Goal: Information Seeking & Learning: Learn about a topic

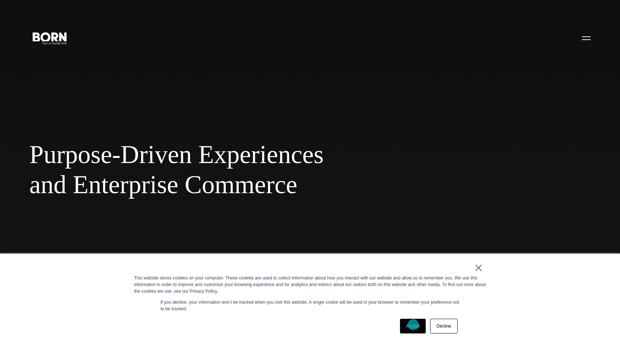
click at [414, 324] on link "Accept" at bounding box center [413, 325] width 26 height 15
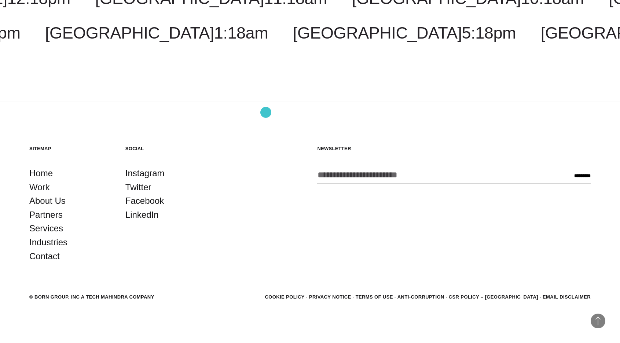
scroll to position [2354, 0]
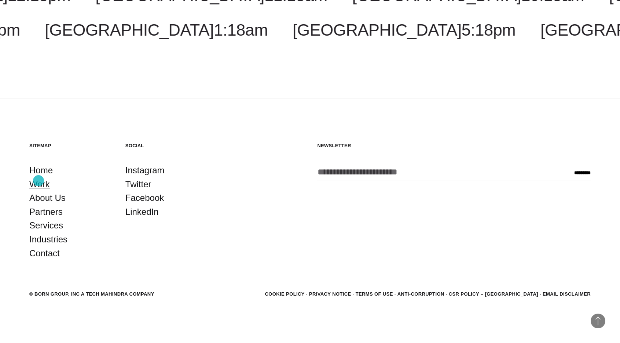
click at [39, 181] on link "Work" at bounding box center [39, 184] width 21 height 14
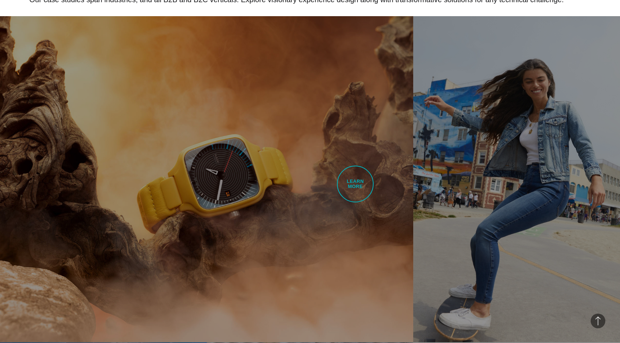
scroll to position [400, 0]
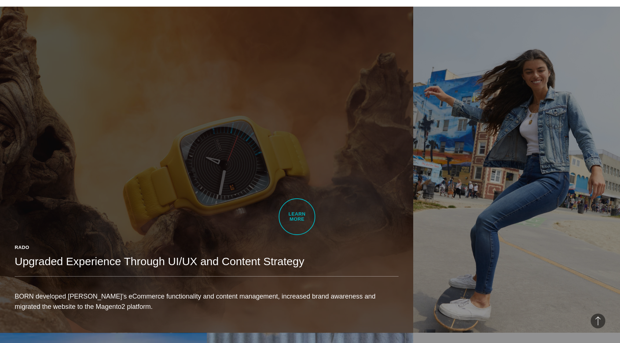
click at [297, 216] on link "Rado Upgraded Experience Through UI/UX and Content Strategy BORN developed Rado…" at bounding box center [207, 170] width 414 height 326
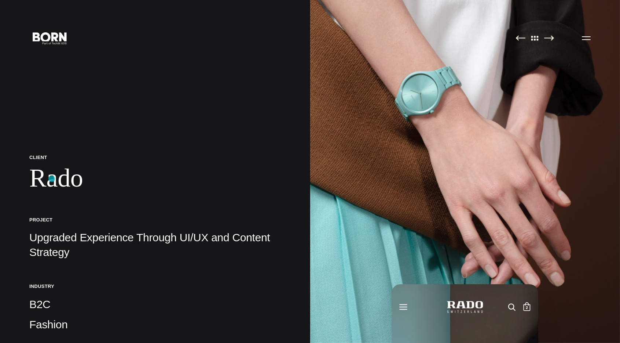
click at [51, 178] on h1 "Rado" at bounding box center [155, 178] width 252 height 30
click at [44, 217] on h5 "Project" at bounding box center [155, 219] width 252 height 6
click at [41, 245] on p "Upgraded Experience Through UI/UX and Content Strategy" at bounding box center [155, 244] width 252 height 29
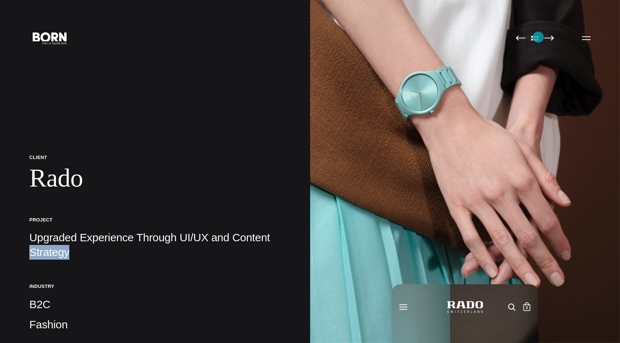
click at [539, 37] on img at bounding box center [535, 38] width 15 height 6
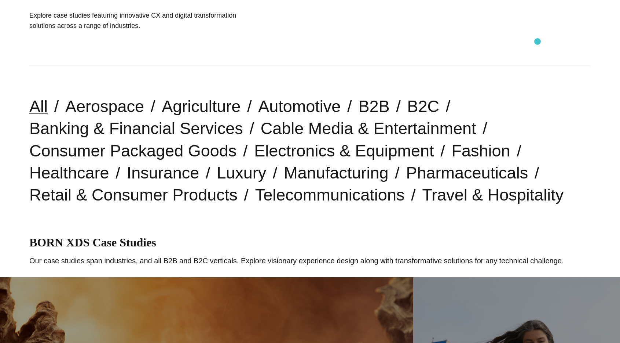
scroll to position [168, 0]
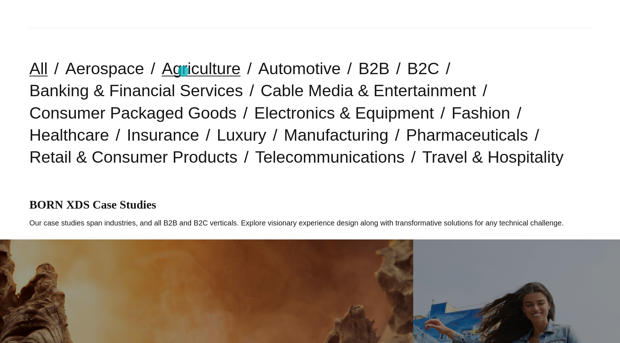
click at [183, 71] on link "Agriculture" at bounding box center [201, 68] width 79 height 19
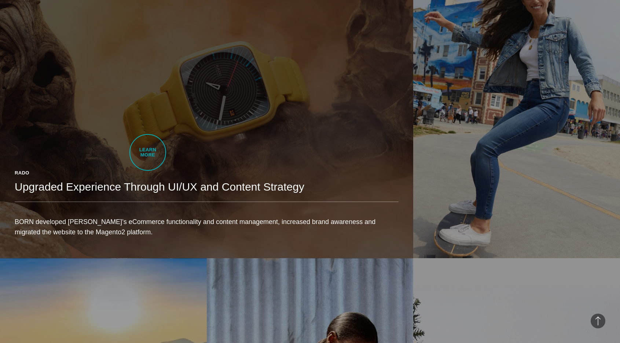
scroll to position [513, 0]
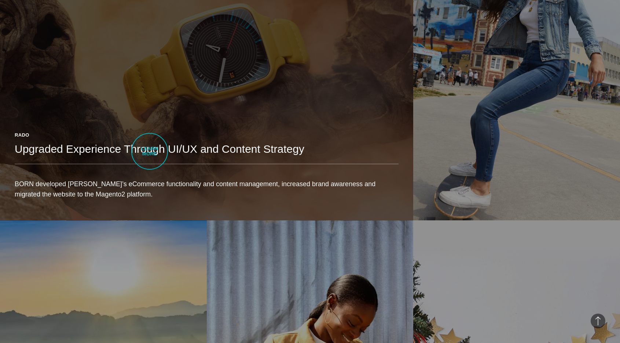
click at [150, 151] on h2 "Upgraded Experience Through UI/UX and Content Strategy" at bounding box center [207, 149] width 384 height 15
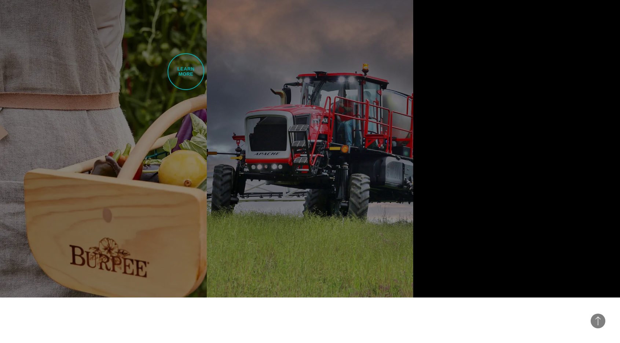
scroll to position [533, 0]
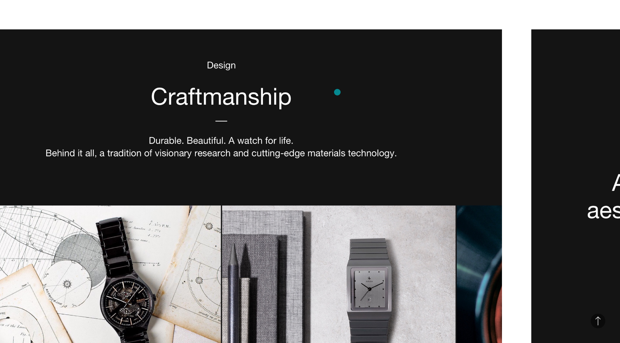
scroll to position [1551, 0]
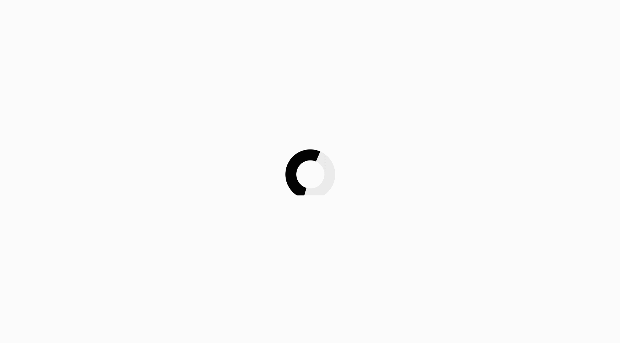
scroll to position [1551, 0]
